Goal: Browse casually: Explore the website without a specific task or goal

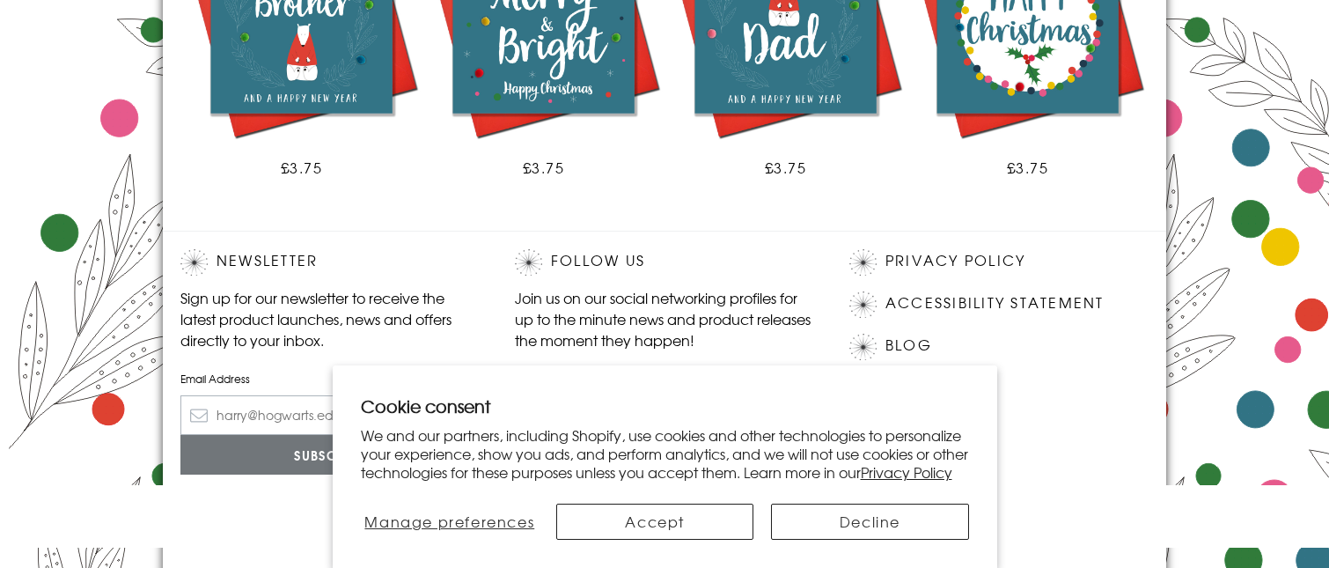
scroll to position [1248, 0]
